Goal: Task Accomplishment & Management: Complete application form

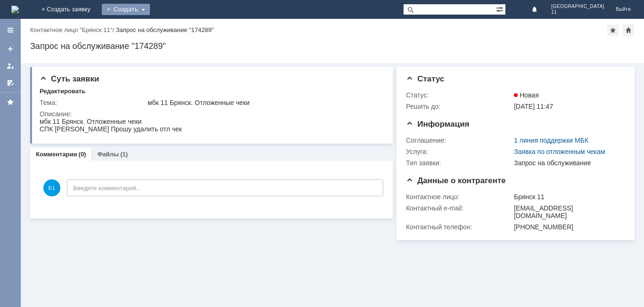
click at [150, 6] on div "Создать" at bounding box center [126, 9] width 48 height 11
click at [175, 28] on link "Заявка" at bounding box center [140, 28] width 72 height 11
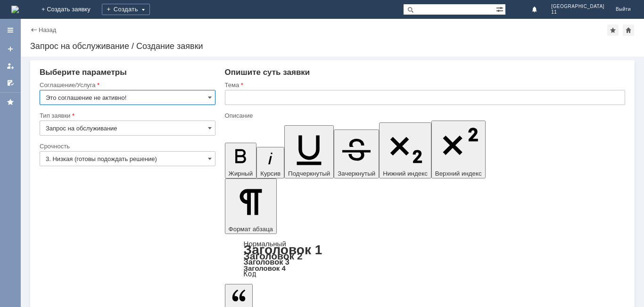
click at [228, 97] on input "text" at bounding box center [425, 97] width 400 height 15
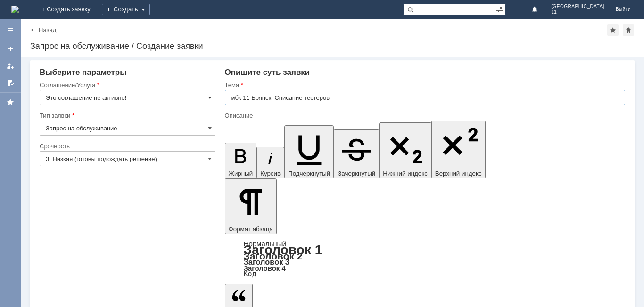
type input "мбк 11 Брянск. Списание тестеров"
click at [209, 98] on span at bounding box center [210, 98] width 4 height 8
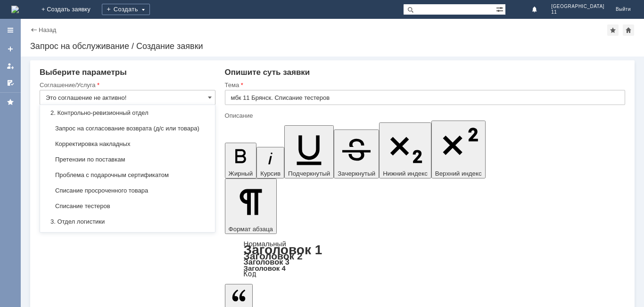
scroll to position [189, 0]
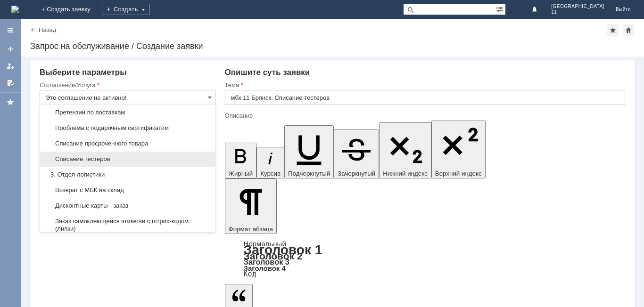
click at [112, 163] on span "Списание тестеров" at bounding box center [128, 160] width 164 height 8
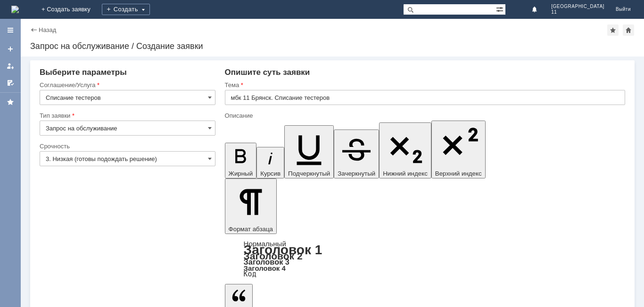
type input "Списание тестеров"
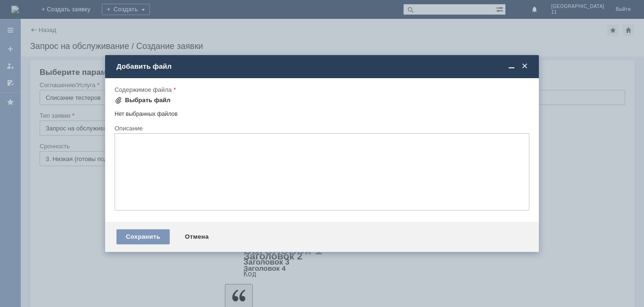
click at [159, 101] on div "Выбрать файл" at bounding box center [148, 101] width 46 height 8
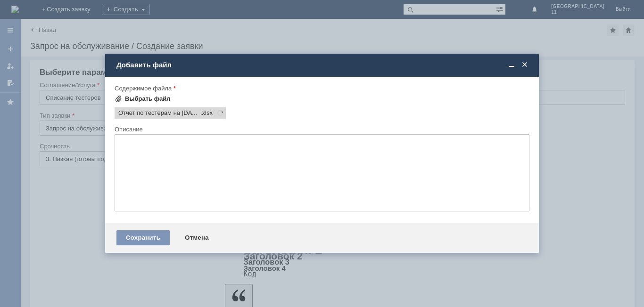
scroll to position [0, 0]
click at [155, 231] on div "Сохранить" at bounding box center [142, 237] width 53 height 15
